Goal: Information Seeking & Learning: Learn about a topic

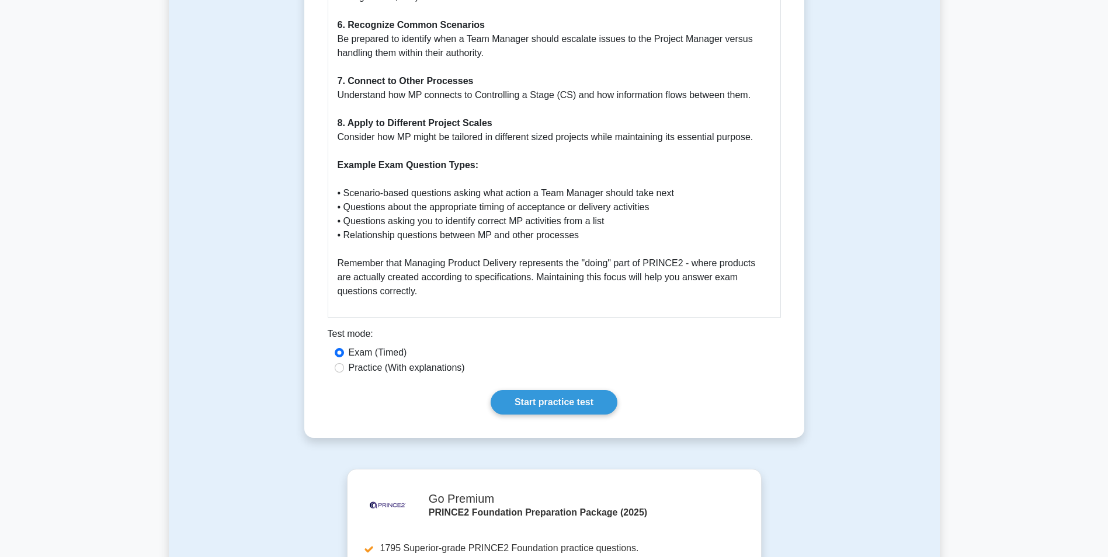
scroll to position [1753, 0]
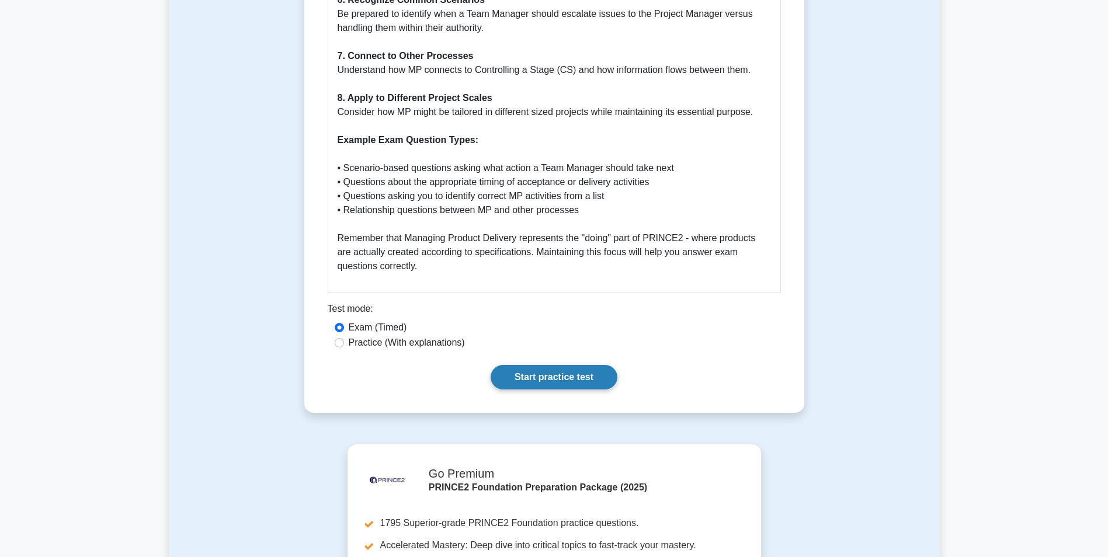
click at [553, 372] on link "Start practice test" at bounding box center [554, 377] width 127 height 25
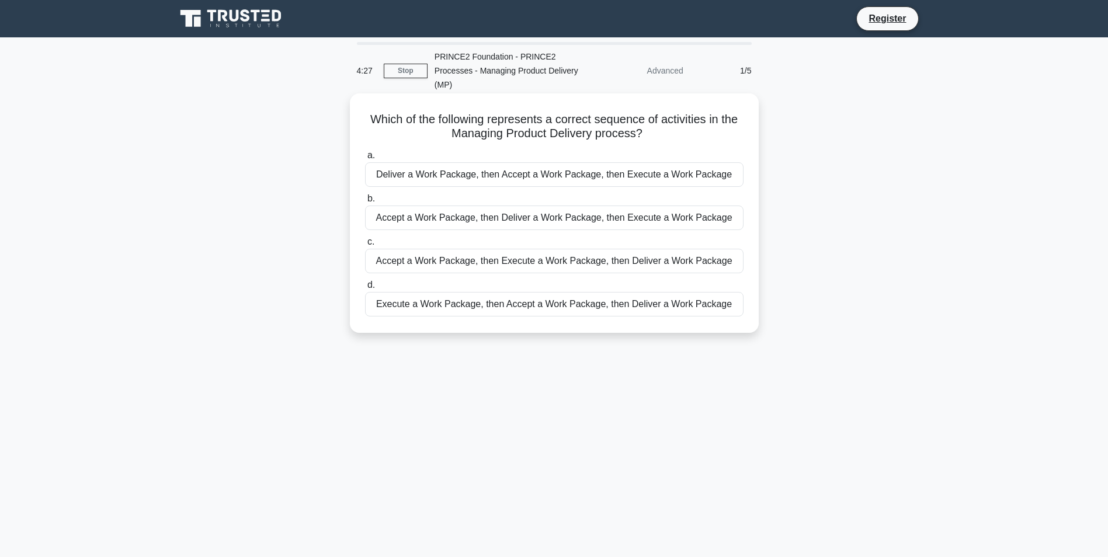
click at [522, 303] on div "Execute a Work Package, then Accept a Work Package, then Deliver a Work Package" at bounding box center [554, 304] width 379 height 25
click at [365, 289] on input "d. Execute a Work Package, then Accept a Work Package, then Deliver a Work Pack…" at bounding box center [365, 286] width 0 height 8
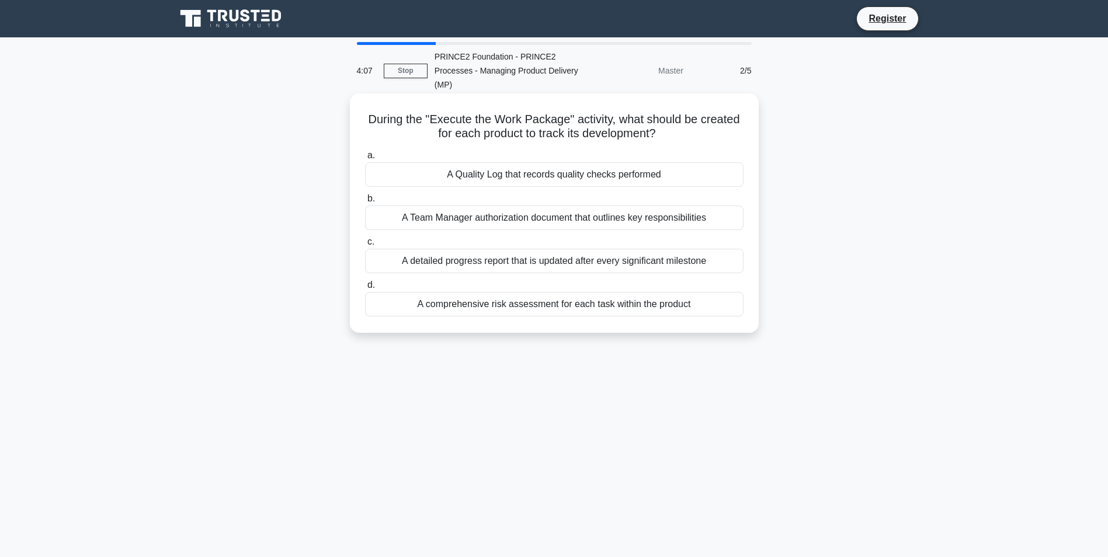
click at [586, 174] on div "A Quality Log that records quality checks performed" at bounding box center [554, 174] width 379 height 25
click at [365, 160] on input "a. A Quality Log that records quality checks performed" at bounding box center [365, 156] width 0 height 8
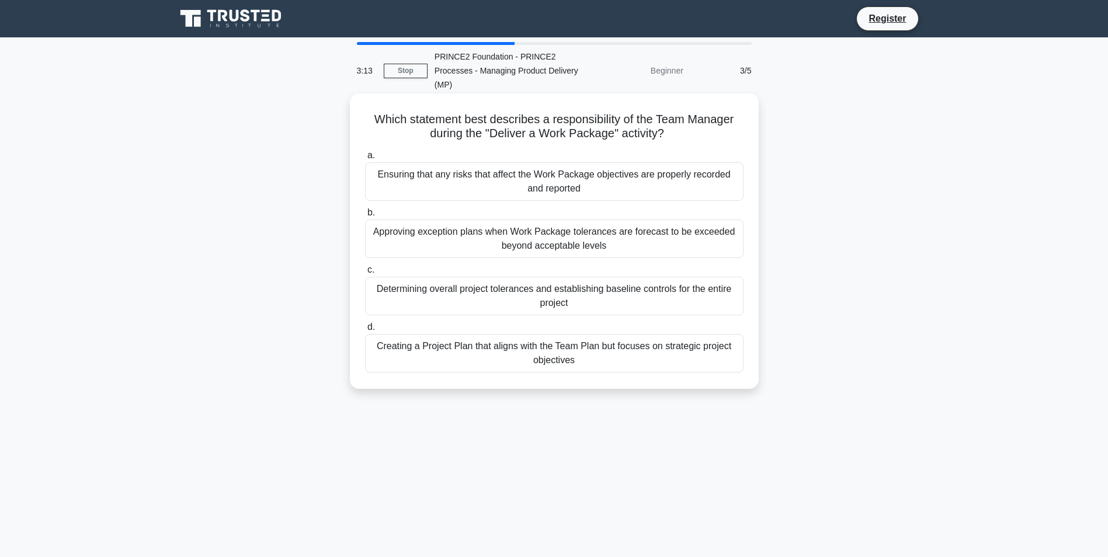
click at [539, 173] on div "Ensuring that any risks that affect the Work Package objectives are properly re…" at bounding box center [554, 181] width 379 height 39
click at [365, 160] on input "a. Ensuring that any risks that affect the Work Package objectives are properly…" at bounding box center [365, 156] width 0 height 8
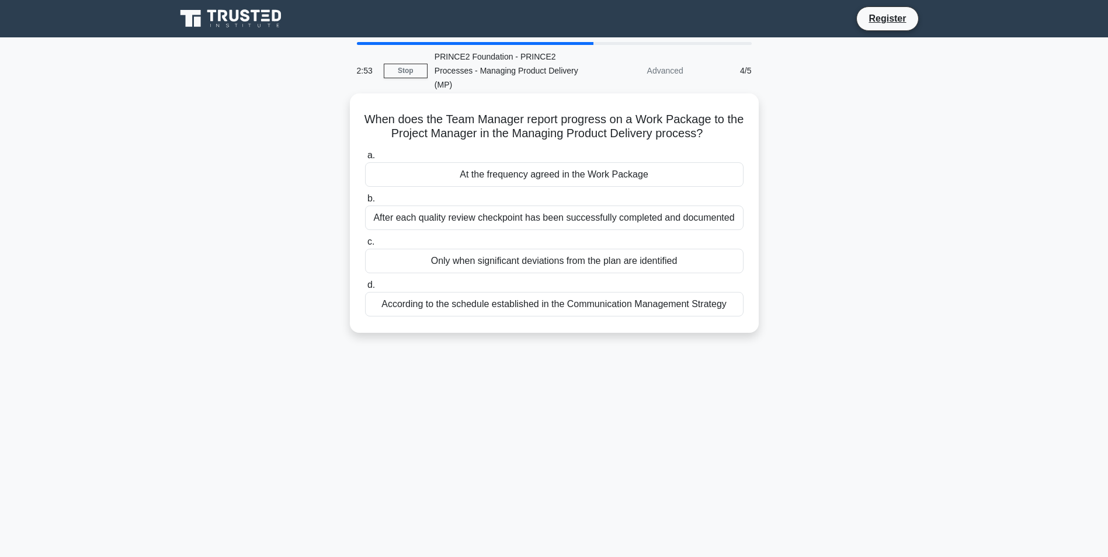
click at [546, 178] on div "At the frequency agreed in the Work Package" at bounding box center [554, 174] width 379 height 25
click at [365, 160] on input "a. At the frequency agreed in the Work Package" at bounding box center [365, 156] width 0 height 8
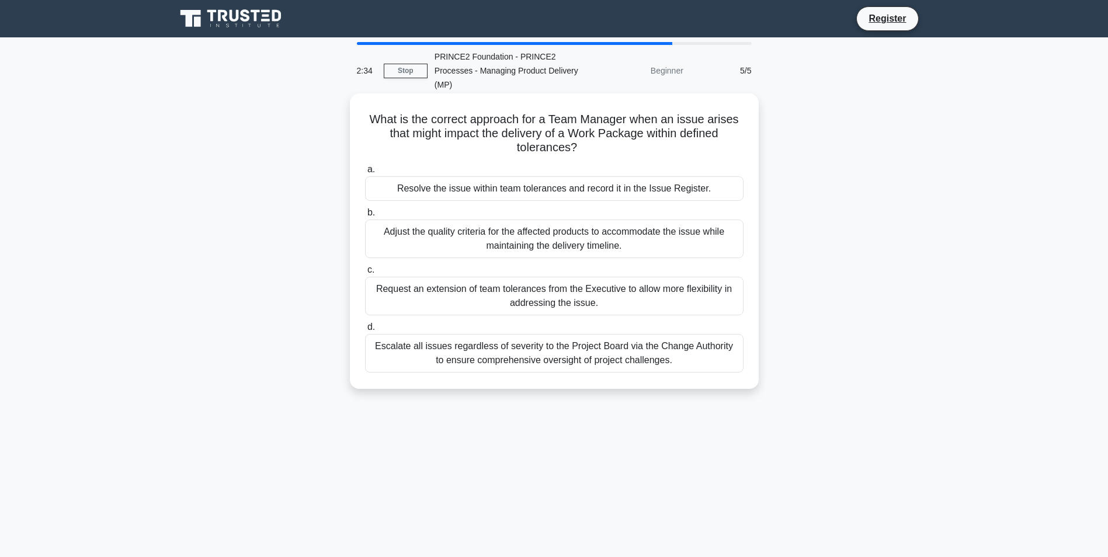
click at [539, 192] on div "Resolve the issue within team tolerances and record it in the Issue Register." at bounding box center [554, 188] width 379 height 25
click at [365, 174] on input "a. Resolve the issue within team tolerances and record it in the Issue Register." at bounding box center [365, 170] width 0 height 8
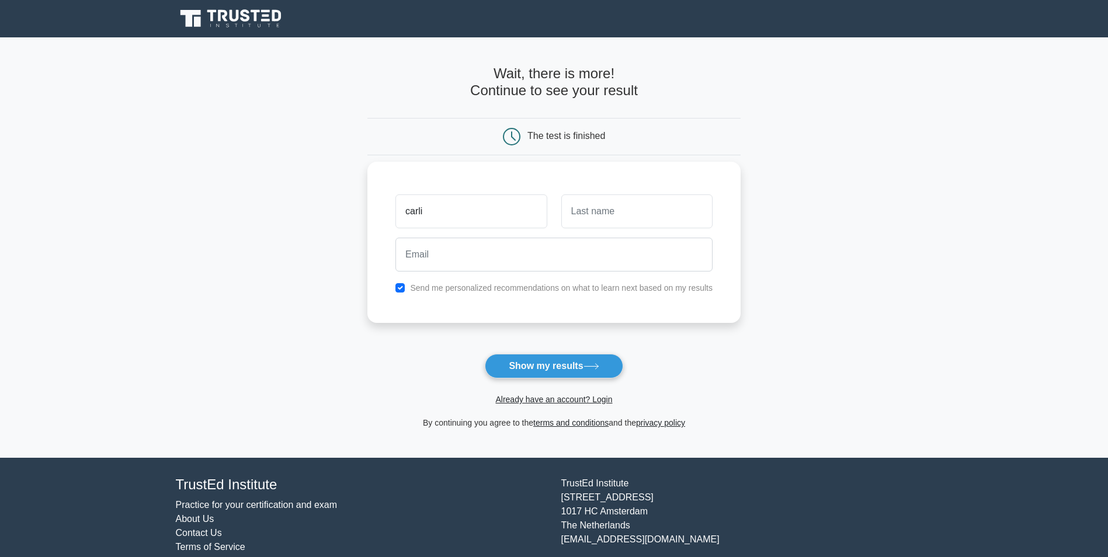
type input "carli"
type input "reeves"
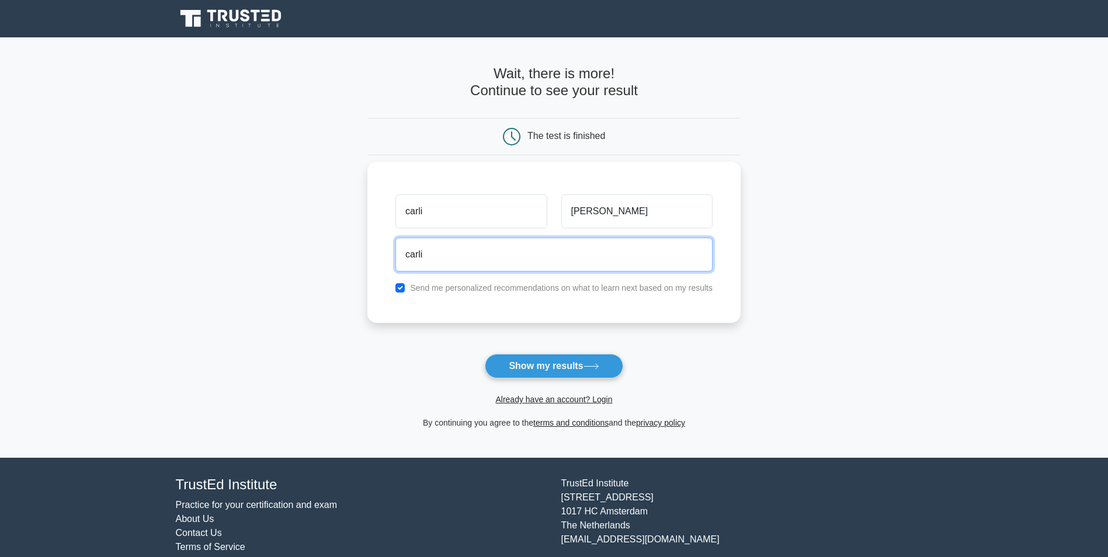
type input "Carli.Reeves@abagri.com"
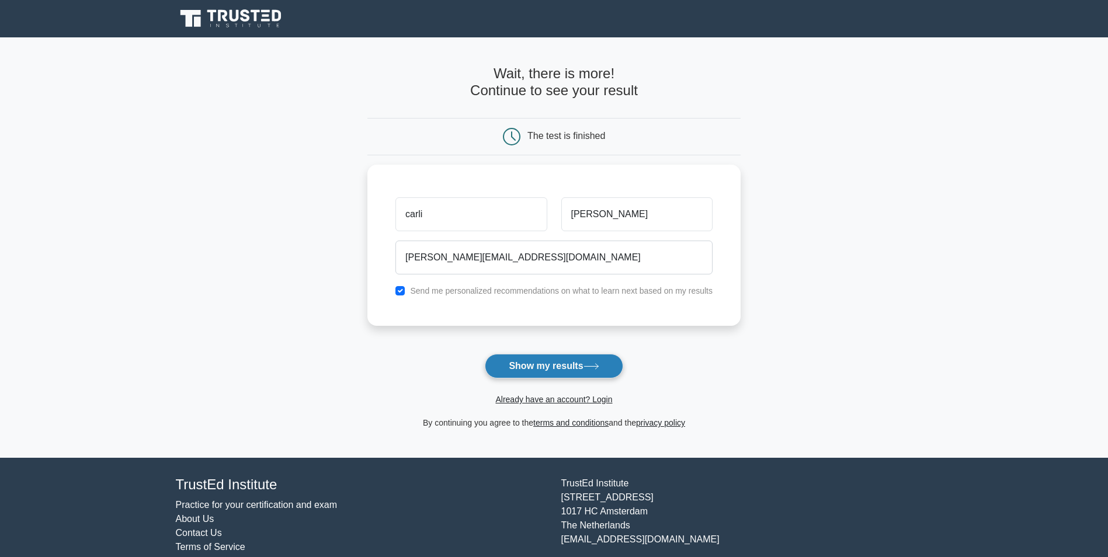
click at [539, 364] on button "Show my results" at bounding box center [554, 366] width 138 height 25
